Goal: Information Seeking & Learning: Find specific page/section

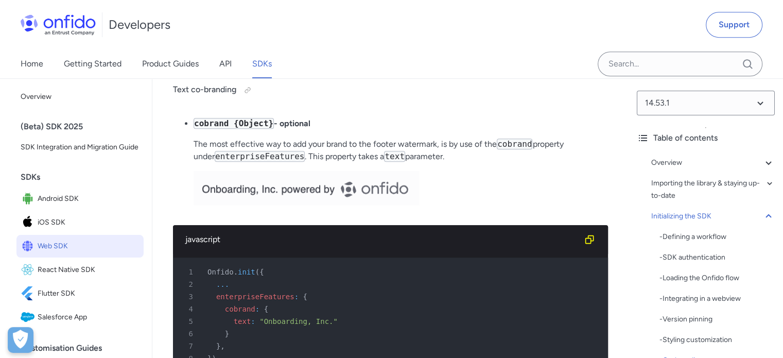
scroll to position [4737, 0]
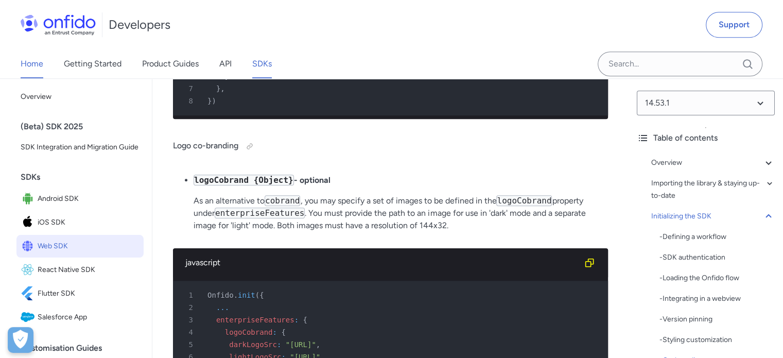
click at [35, 61] on link "Home" at bounding box center [32, 63] width 23 height 29
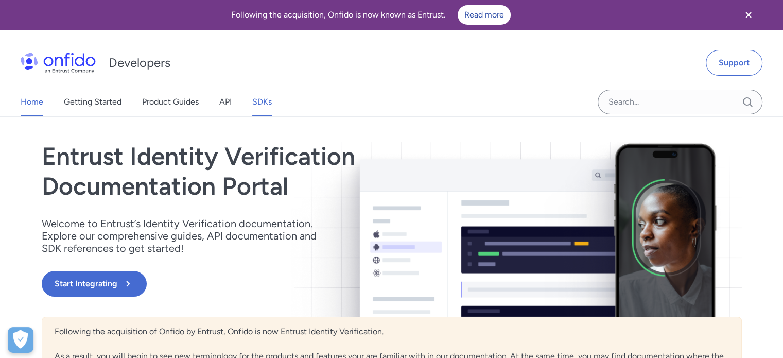
click at [261, 100] on link "SDKs" at bounding box center [262, 102] width 20 height 29
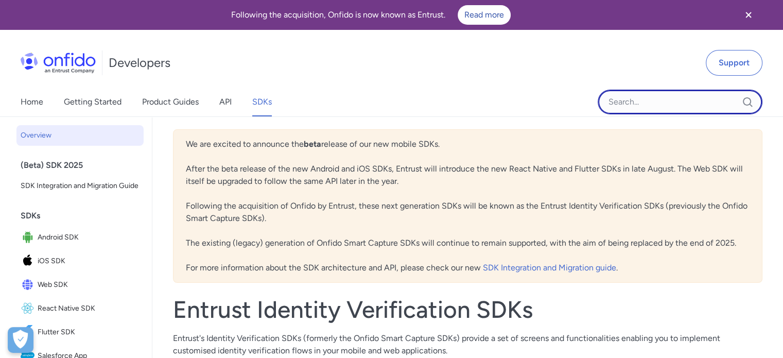
click at [647, 97] on input "Onfido search input field" at bounding box center [680, 102] width 165 height 25
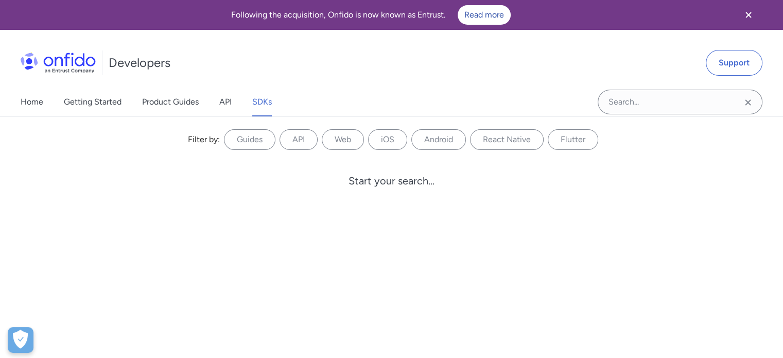
drag, startPoint x: 724, startPoint y: 9, endPoint x: 307, endPoint y: 271, distance: 492.5
click at [307, 271] on div "Filter by: Guides API Web iOS Android React Native Flutter Filter by... Start y…" at bounding box center [391, 256] width 783 height 280
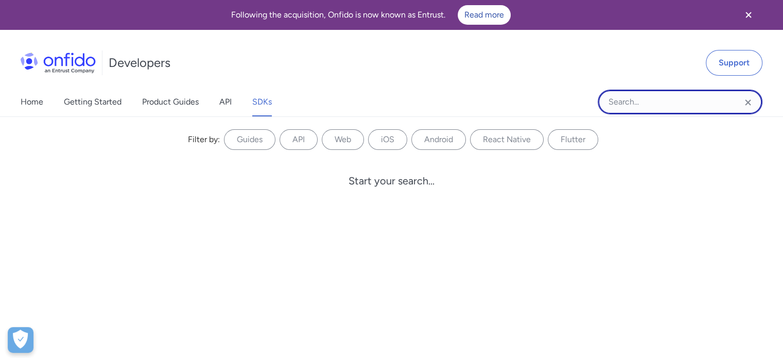
click at [634, 97] on input "Onfido search input field" at bounding box center [680, 102] width 165 height 25
type input "[PERSON_NAME]"
